Goal: Task Accomplishment & Management: Manage account settings

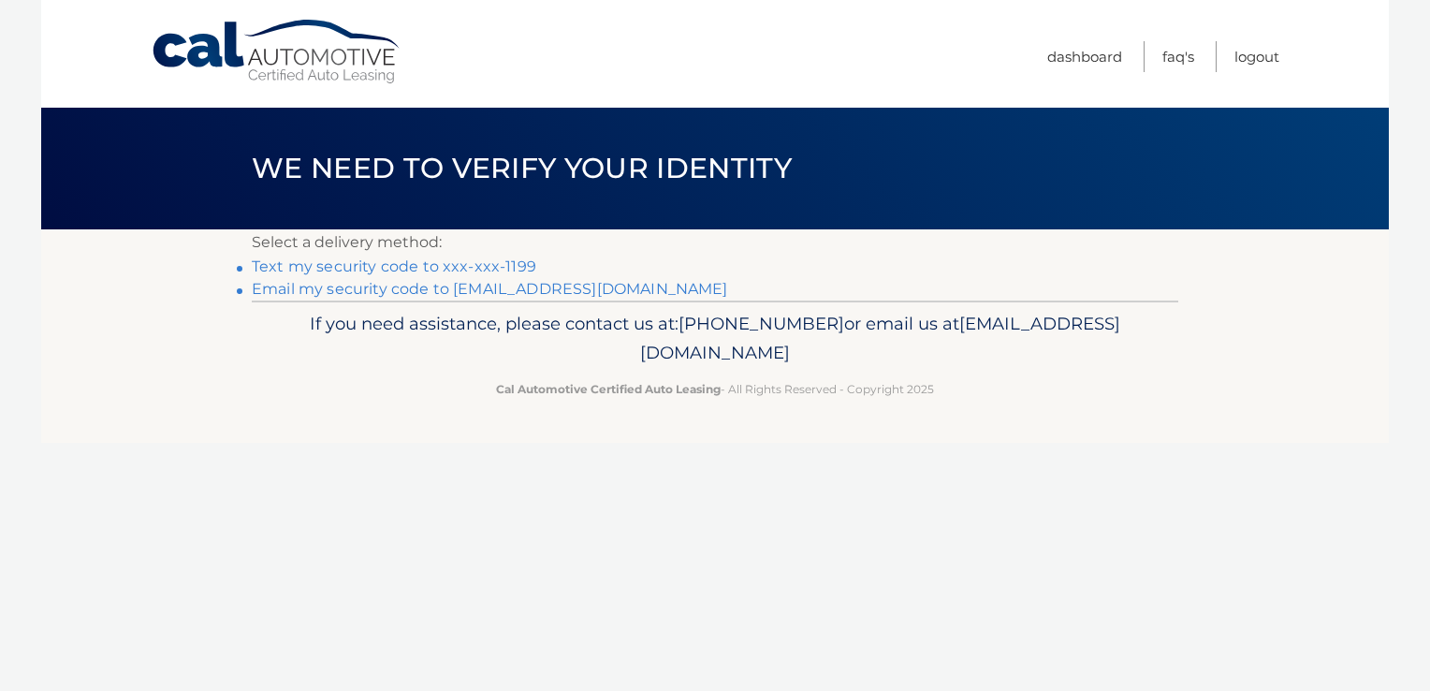
click at [408, 267] on link "Text my security code to xxx-xxx-1199" at bounding box center [394, 266] width 284 height 18
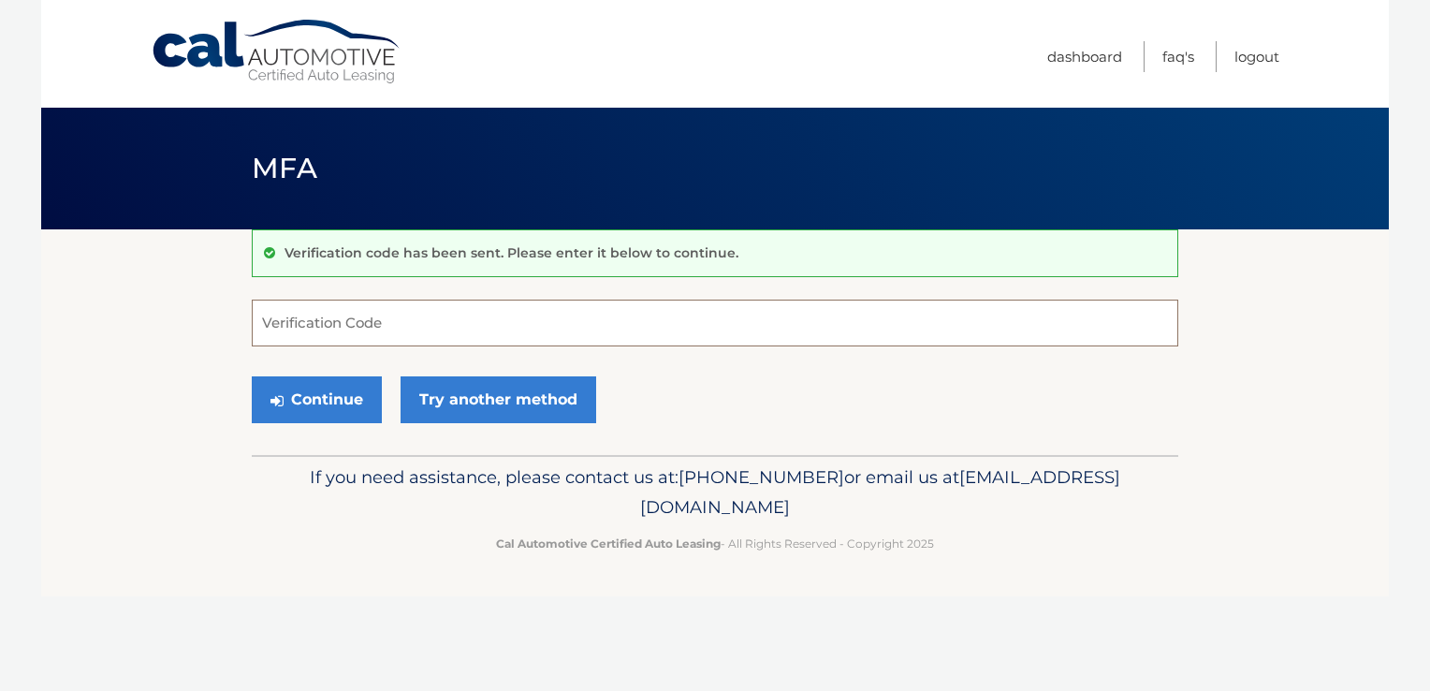
click at [425, 331] on input "Verification Code" at bounding box center [715, 322] width 926 height 47
type input "471957"
click at [252, 376] on button "Continue" at bounding box center [317, 399] width 130 height 47
click at [341, 399] on button "Continue" at bounding box center [317, 399] width 130 height 47
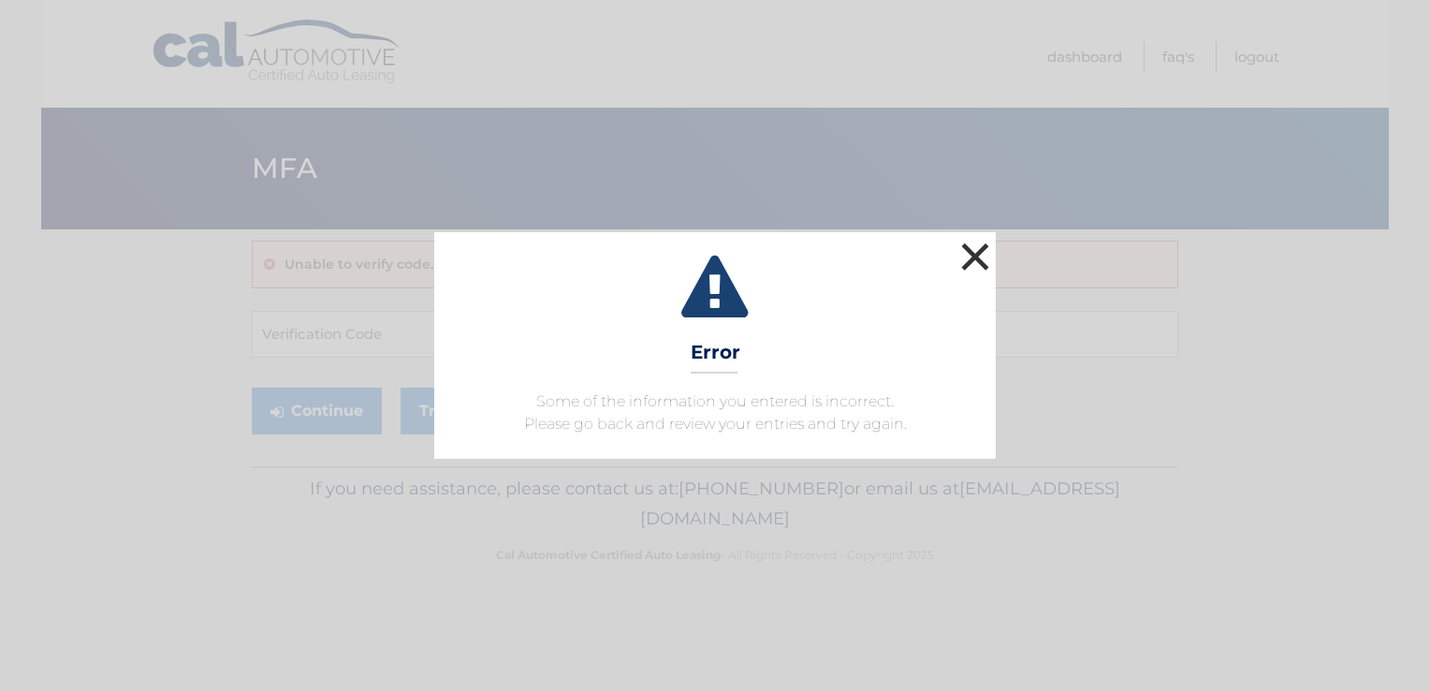
click at [973, 251] on button "×" at bounding box center [974, 256] width 37 height 37
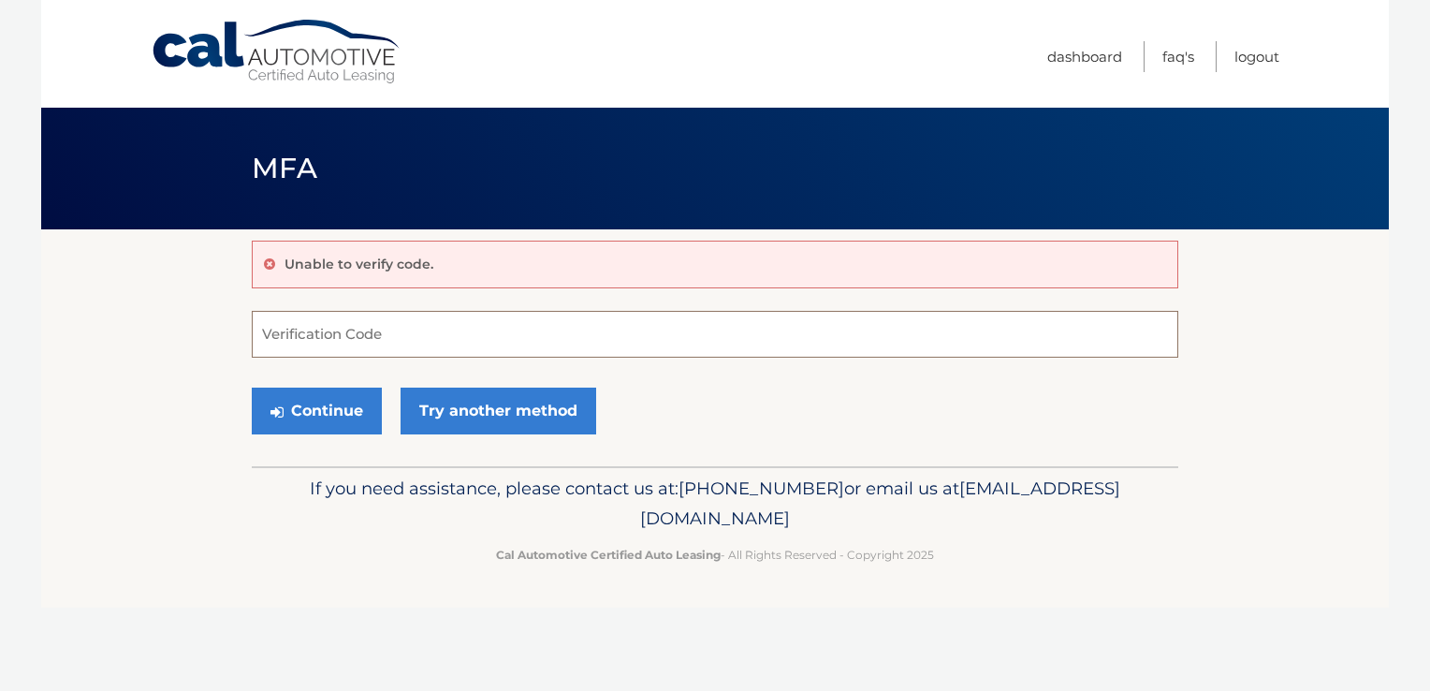
click at [309, 345] on input "Verification Code" at bounding box center [715, 334] width 926 height 47
type input "471957"
click at [309, 400] on button "Continue" at bounding box center [317, 410] width 130 height 47
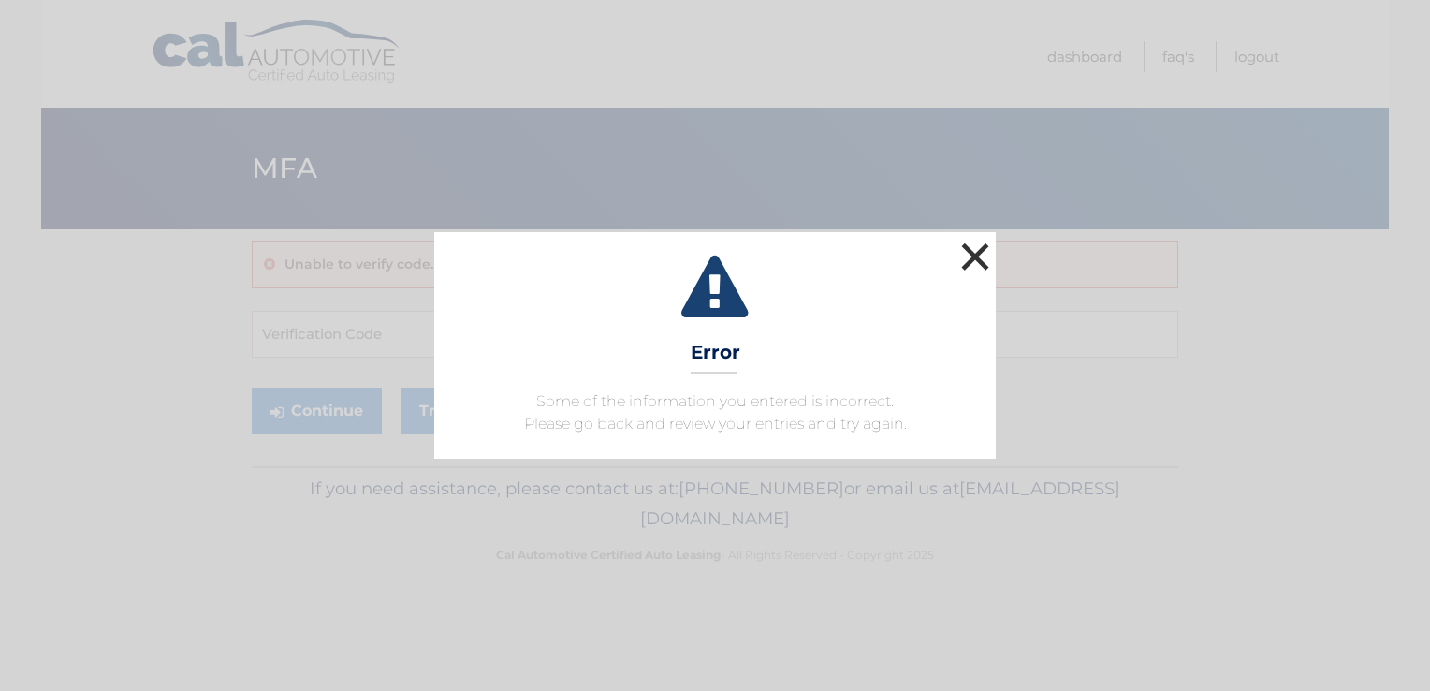
click at [974, 260] on button "×" at bounding box center [974, 256] width 37 height 37
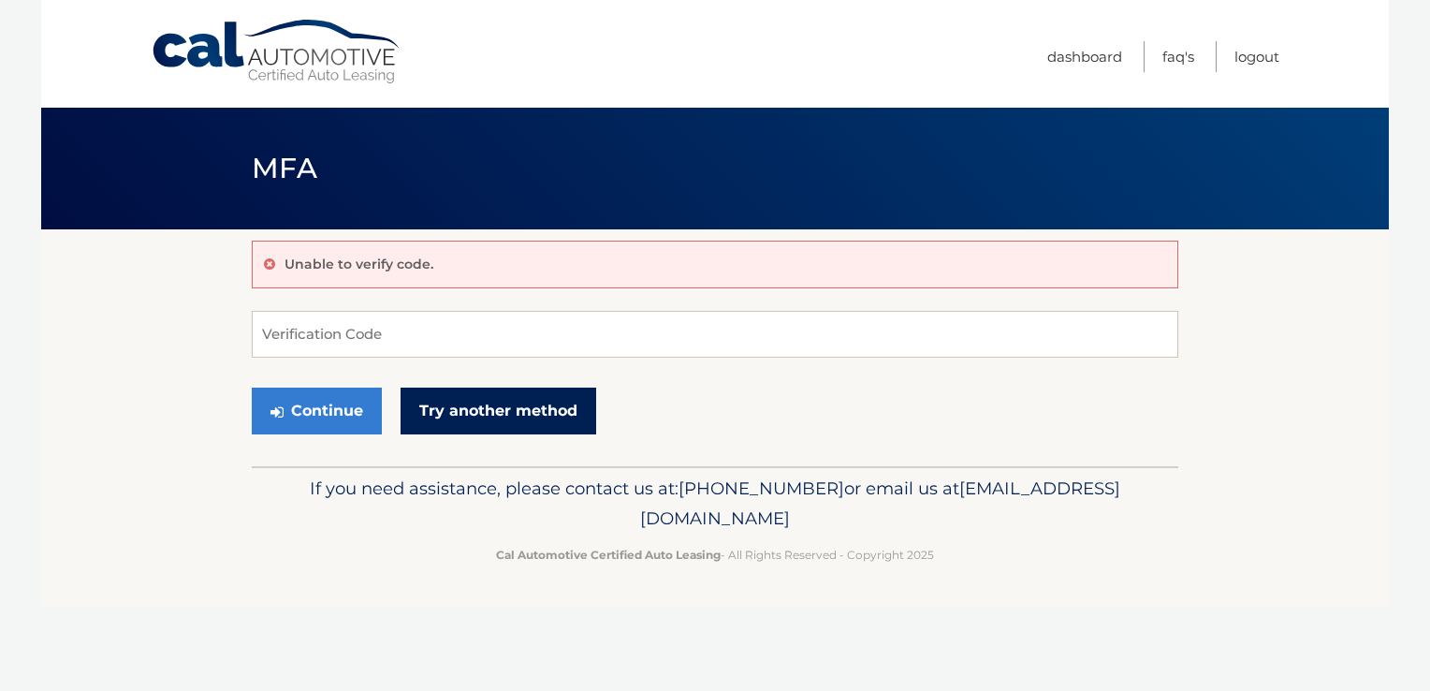
click at [473, 406] on link "Try another method" at bounding box center [498, 410] width 196 height 47
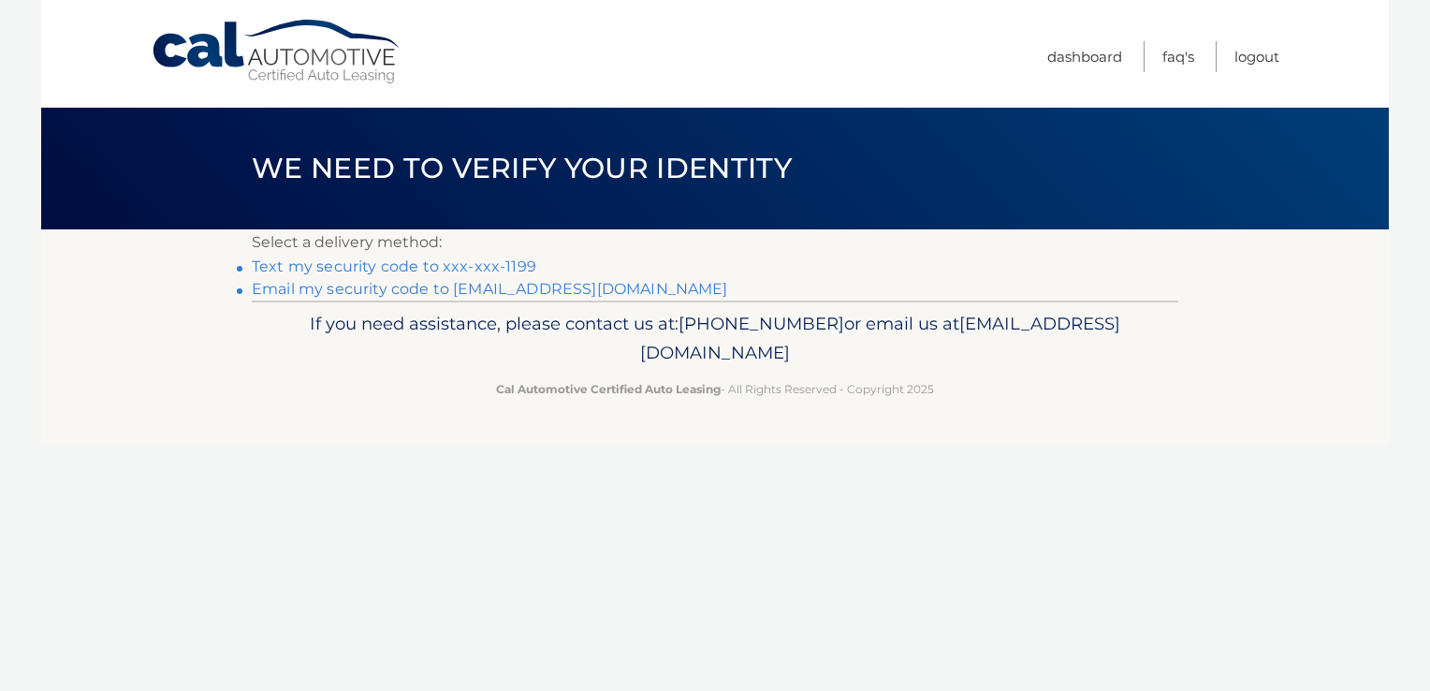
click at [534, 291] on link "Email my security code to b********@optonline.net" at bounding box center [490, 289] width 476 height 18
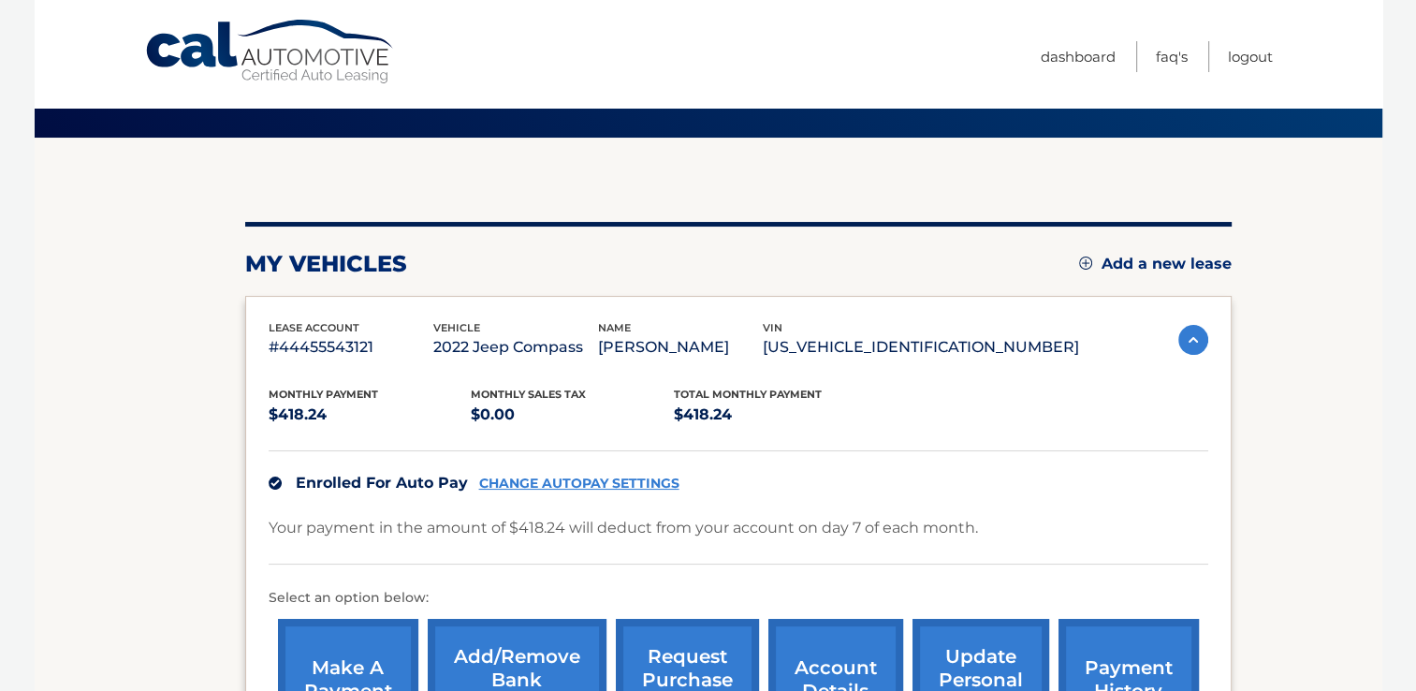
scroll to position [94, 0]
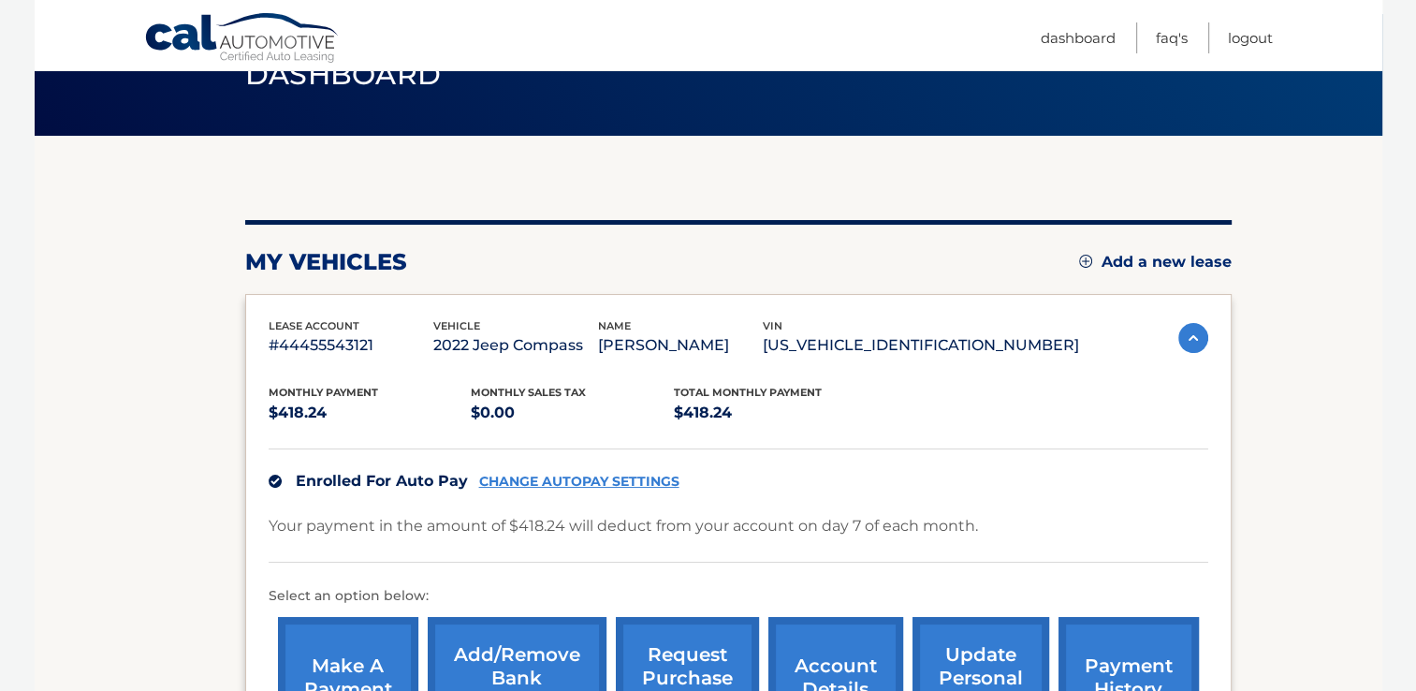
click at [575, 476] on link "CHANGE AUTOPAY SETTINGS" at bounding box center [579, 481] width 200 height 16
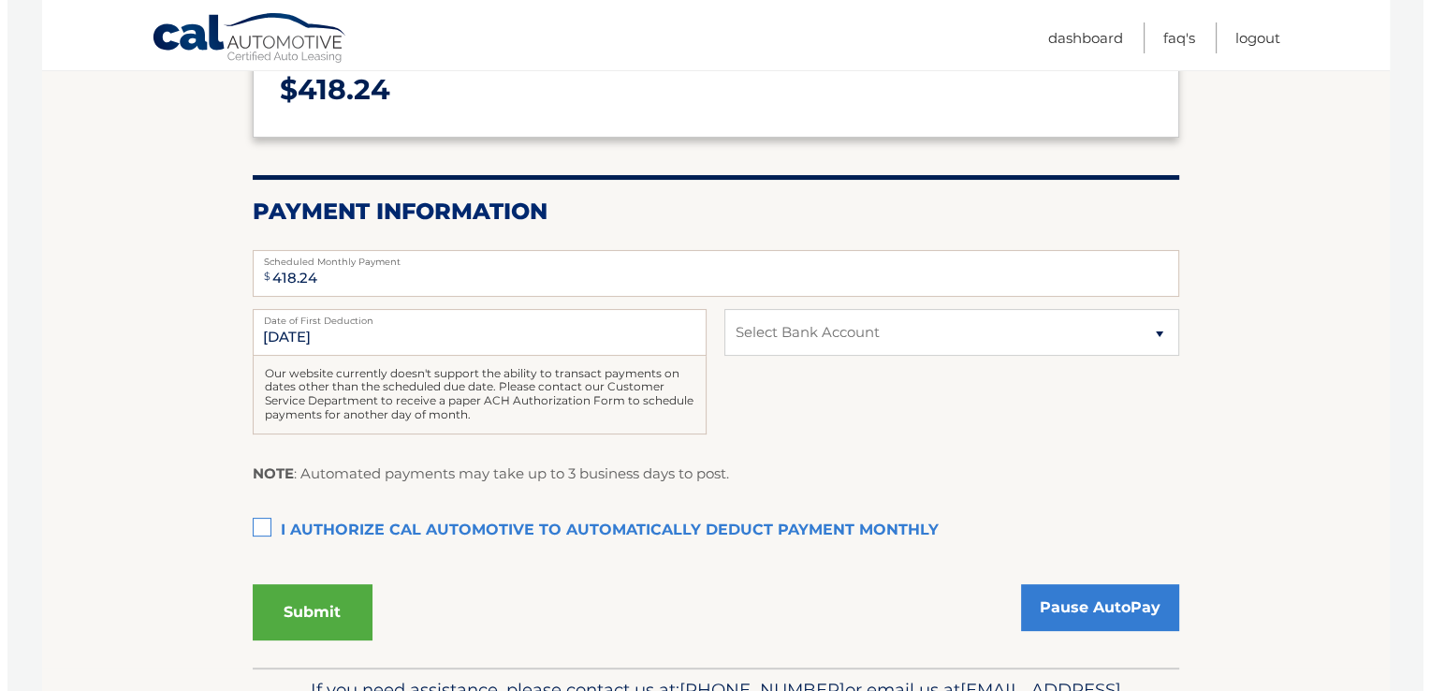
scroll to position [281, 0]
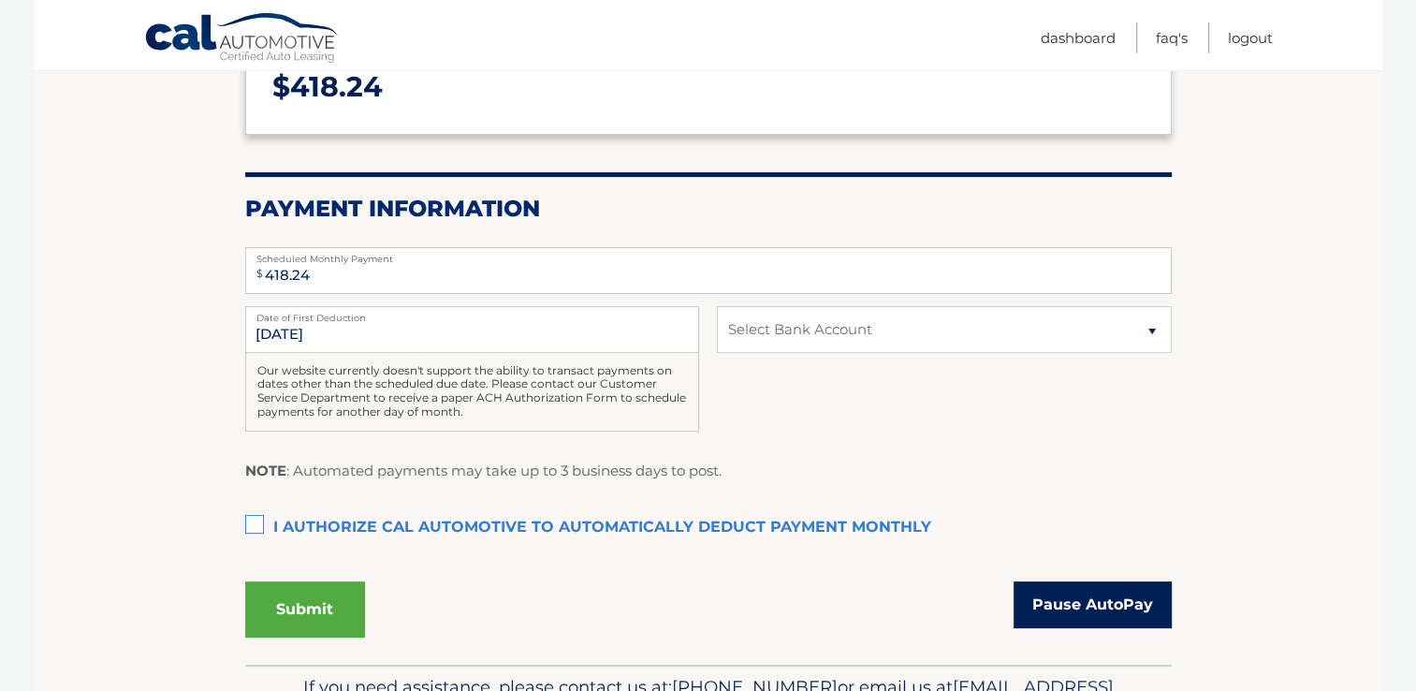
click at [1097, 598] on link "Pause AutoPay" at bounding box center [1092, 604] width 158 height 47
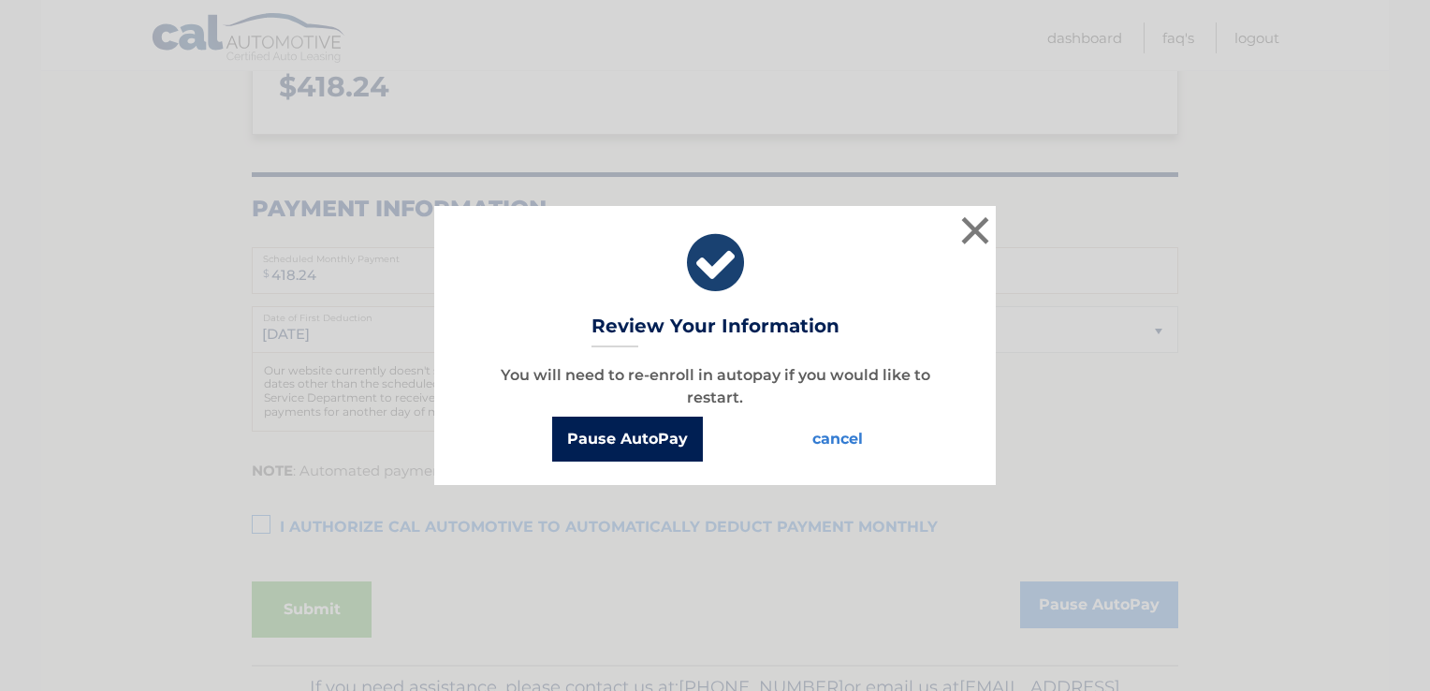
click at [655, 436] on button "Pause AutoPay" at bounding box center [627, 438] width 151 height 45
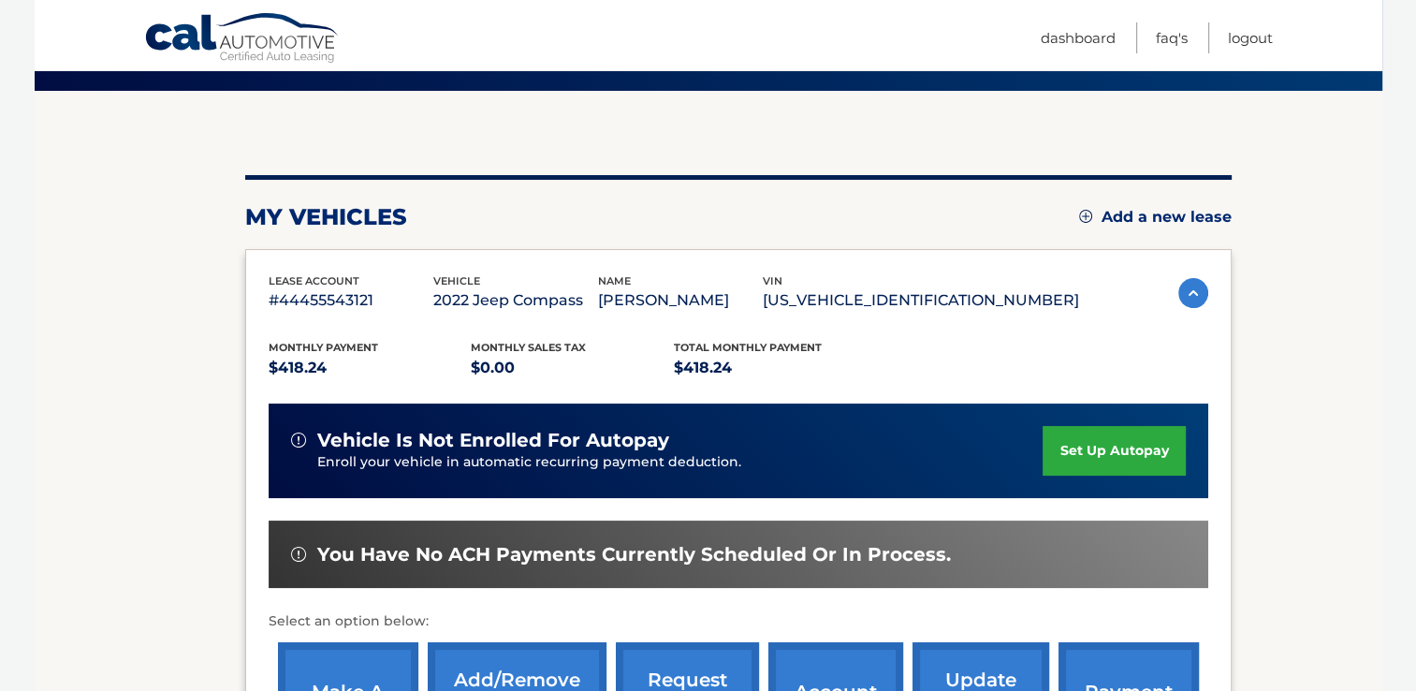
scroll to position [94, 0]
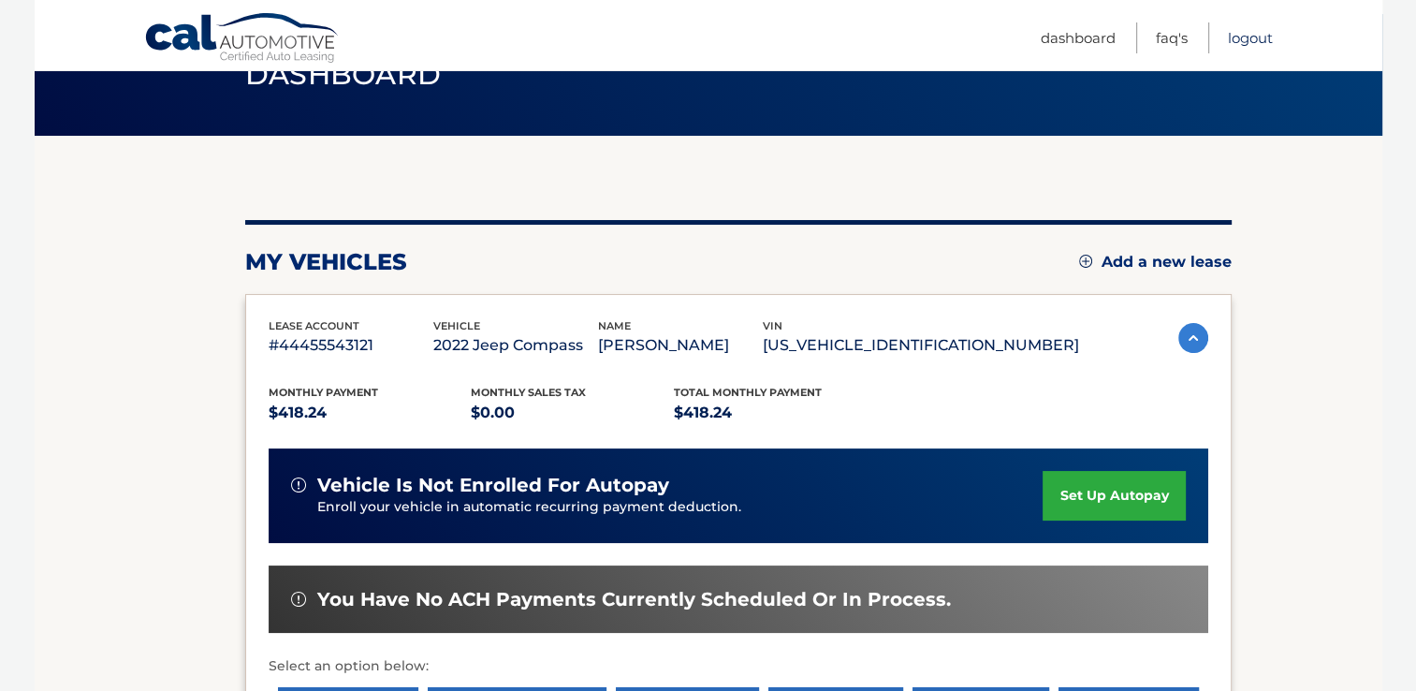
click at [1248, 34] on link "Logout" at bounding box center [1250, 37] width 45 height 31
